Goal: Task Accomplishment & Management: Manage account settings

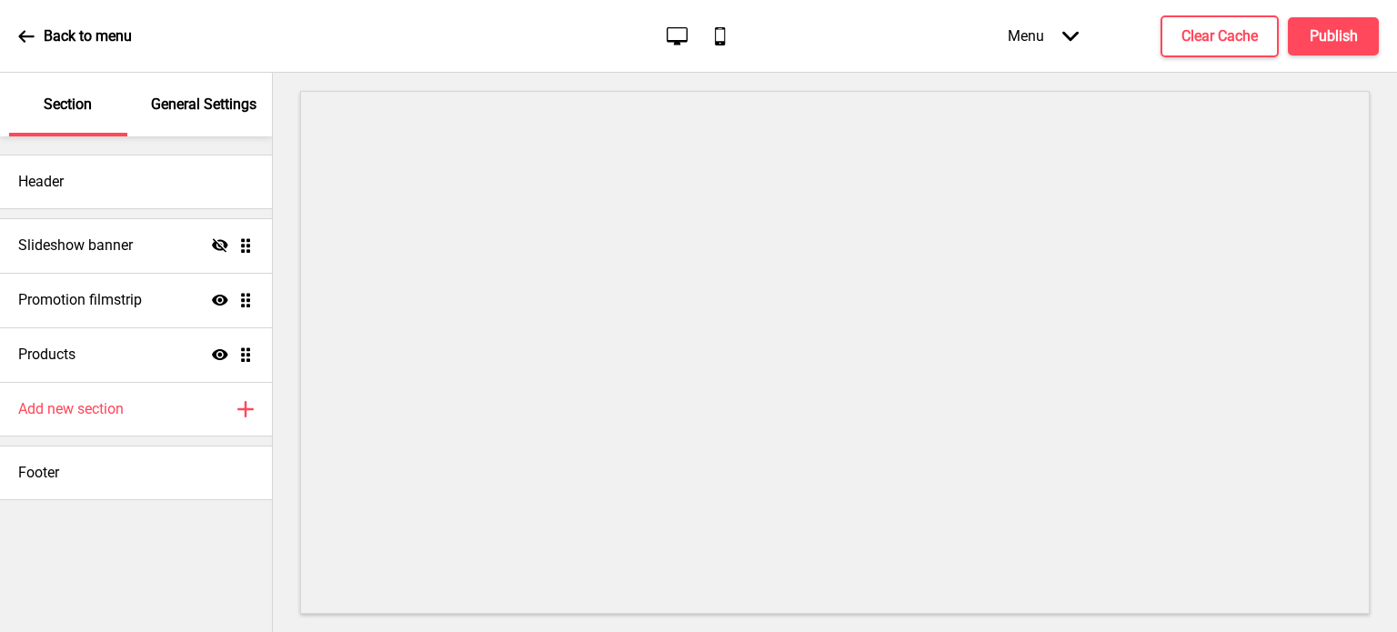
click at [186, 113] on p "General Settings" at bounding box center [204, 105] width 106 height 20
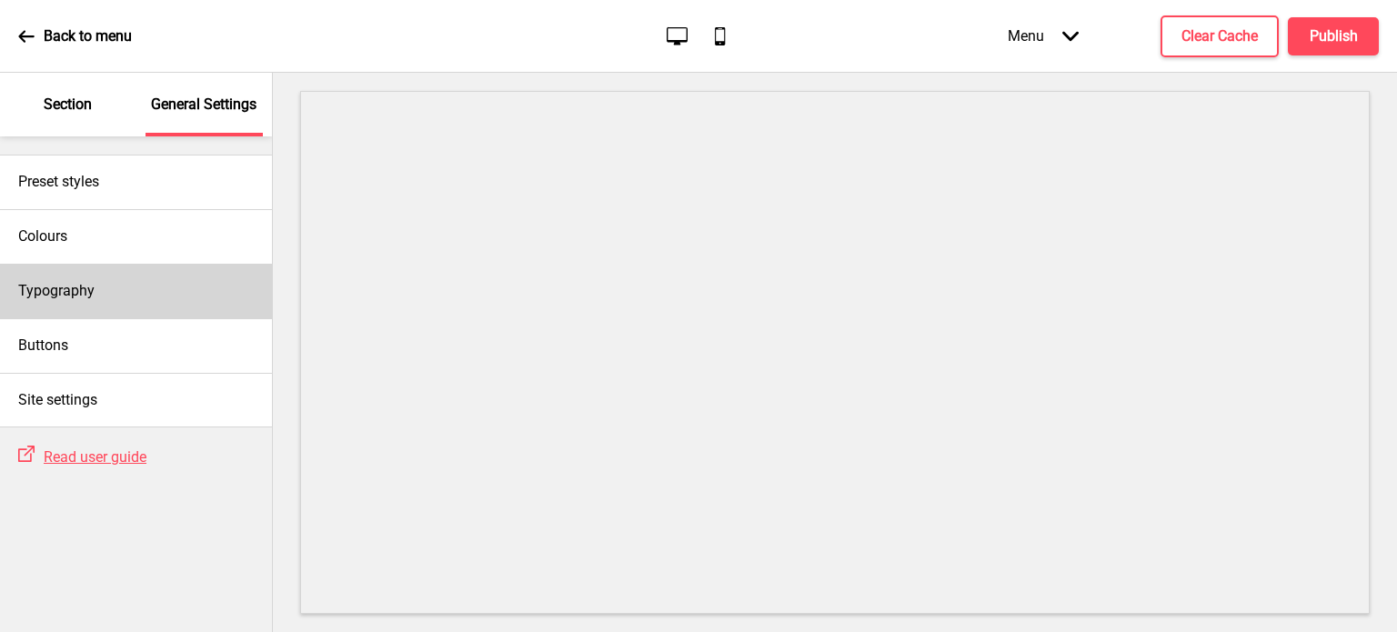
click at [115, 305] on div "Typography" at bounding box center [136, 291] width 272 height 55
select select "Roboto"
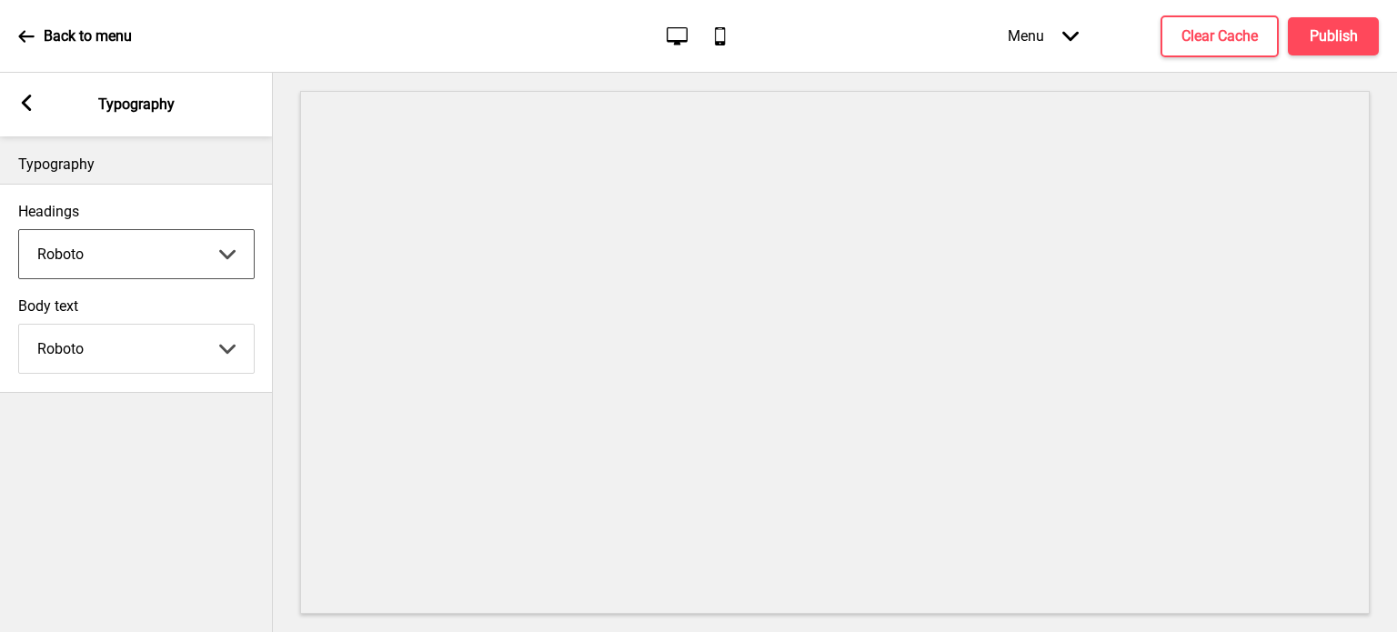
click at [167, 248] on select "Abhaya Libre Abril Fatface Adobe Garamond Pro Arimo Arsenal Arvo Berkshire Swas…" at bounding box center [136, 254] width 235 height 48
click at [33, 105] on rect at bounding box center [26, 103] width 16 height 16
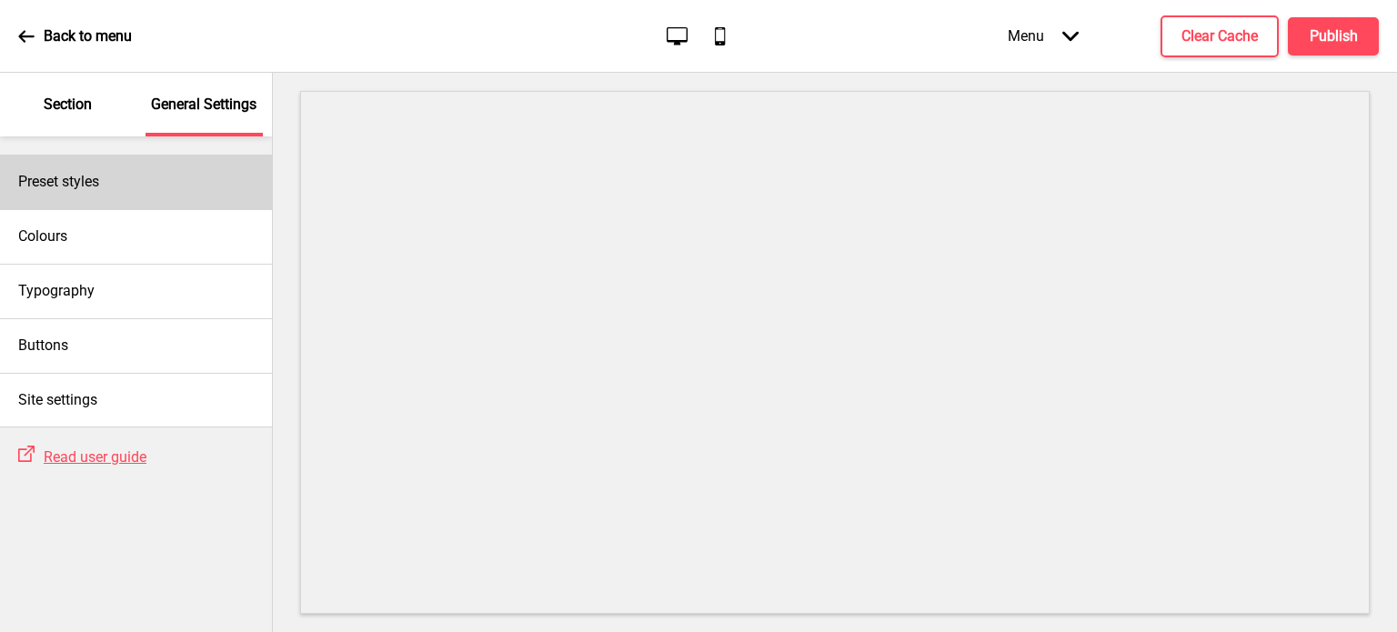
click at [130, 183] on div "Preset styles" at bounding box center [136, 182] width 272 height 55
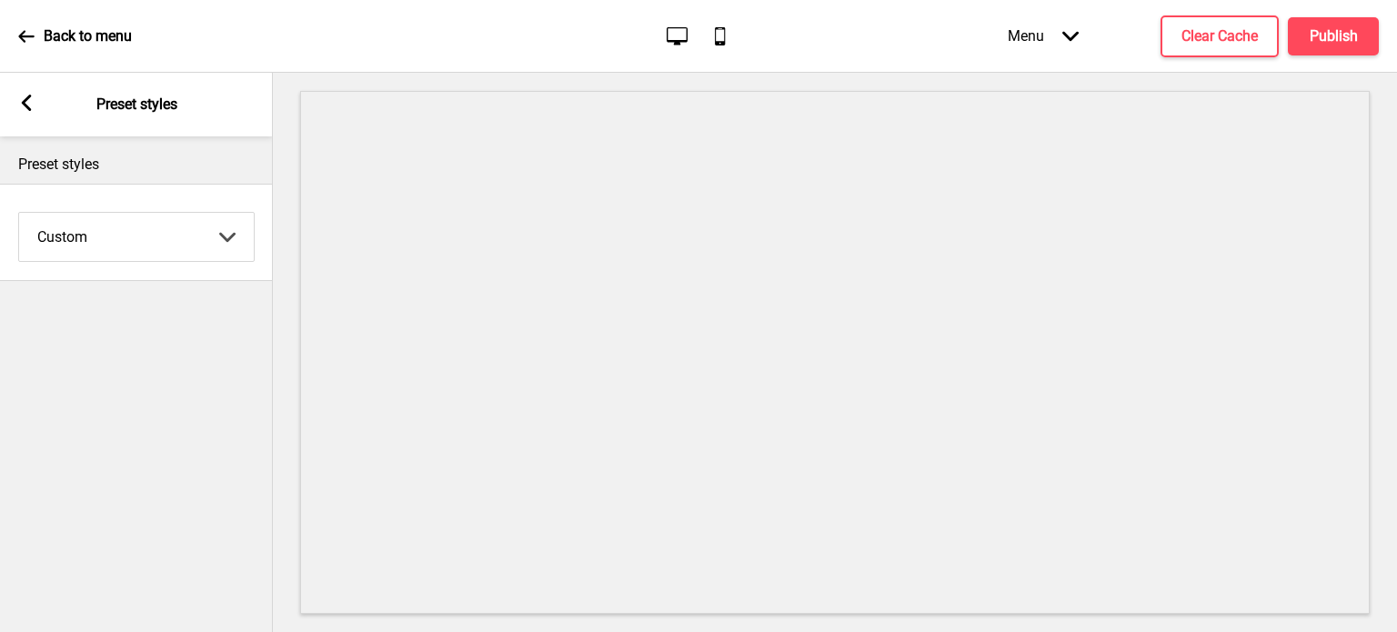
click at [178, 249] on select "Coffee Contrast Dark Earth Marine Minimalist Modern Oddle Pastel Yellow Fruits …" at bounding box center [136, 237] width 235 height 48
select select "coffee"
click at [19, 213] on select "Coffee Contrast Dark Earth Marine Minimalist Modern Oddle Pastel Yellow Fruits …" at bounding box center [136, 237] width 235 height 48
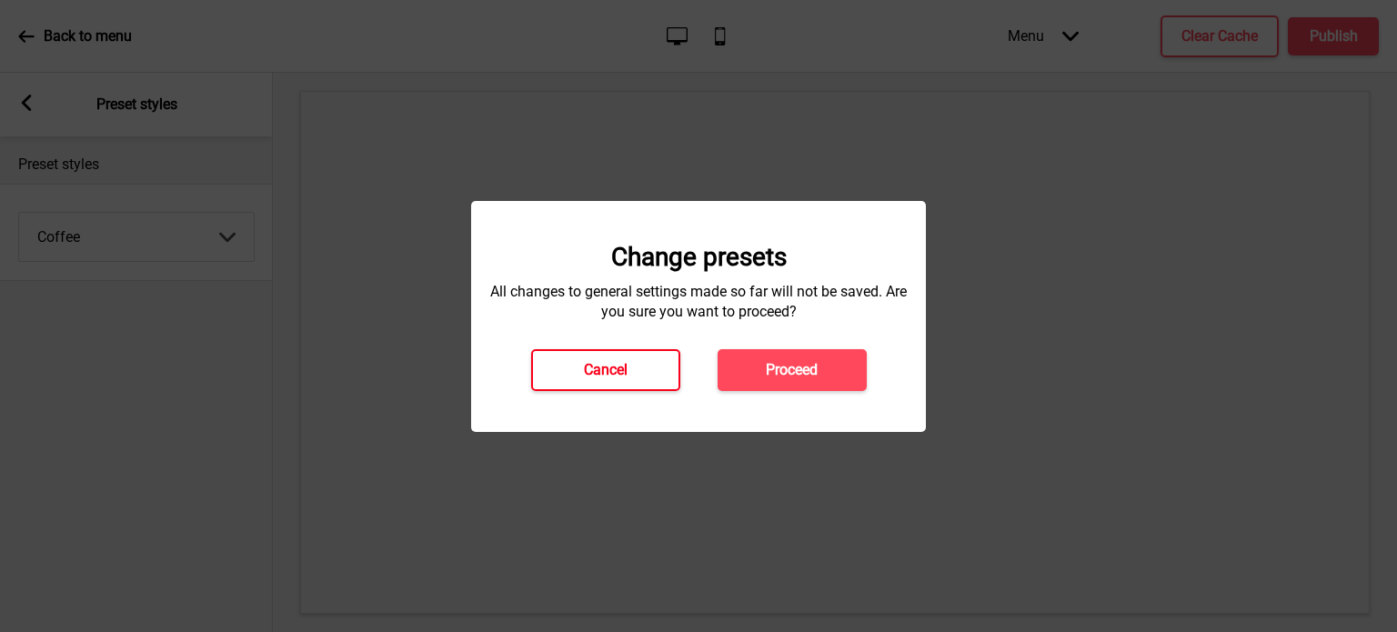
click at [624, 368] on h4 "Cancel" at bounding box center [606, 370] width 44 height 20
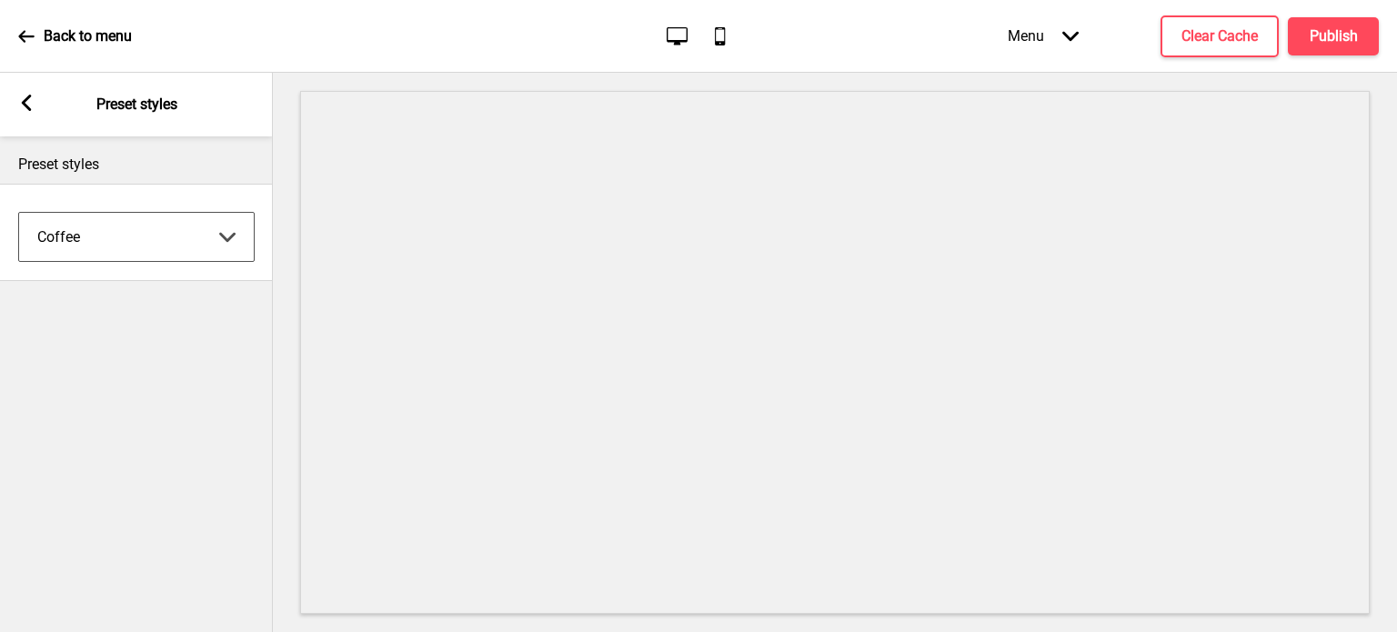
click at [24, 78] on div "Arrow left Preset styles" at bounding box center [136, 105] width 273 height 64
click at [28, 104] on rect at bounding box center [26, 103] width 16 height 16
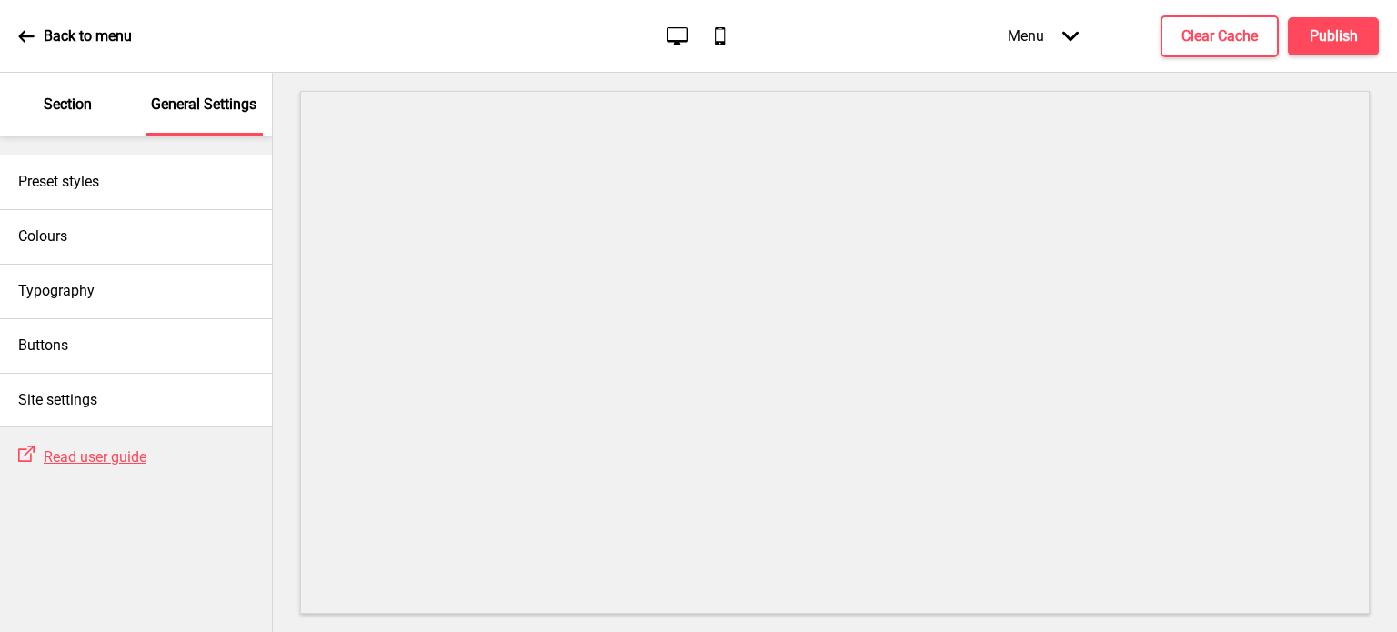
click at [719, 35] on icon "Mobile" at bounding box center [720, 36] width 25 height 25
click at [673, 32] on icon "Desktop" at bounding box center [677, 36] width 25 height 25
click at [1064, 39] on icon "Arrow down" at bounding box center [1071, 36] width 16 height 16
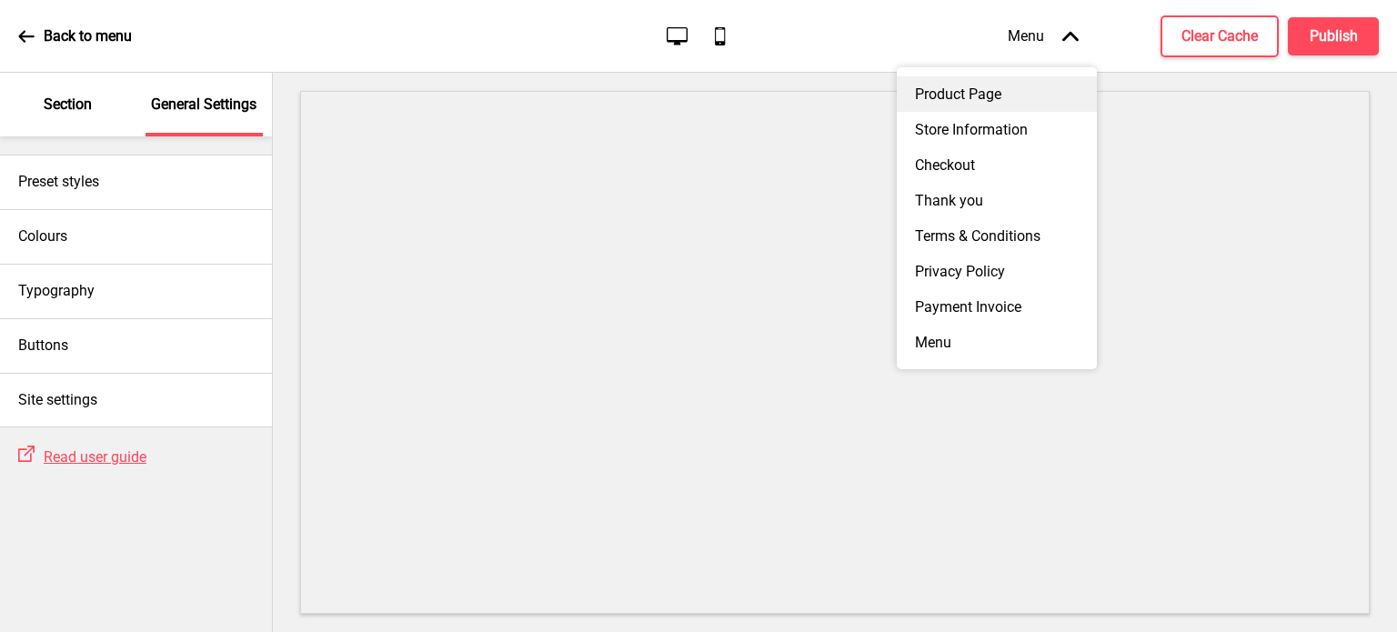
click at [985, 103] on div "Product Page" at bounding box center [997, 93] width 200 height 35
